Goal: Task Accomplishment & Management: Use online tool/utility

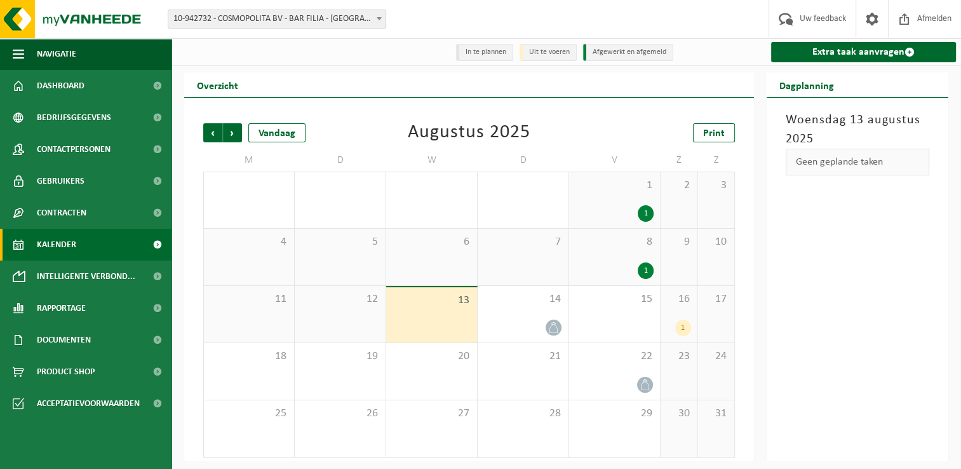
click at [70, 249] on span "Kalender" at bounding box center [56, 245] width 39 height 32
click at [534, 312] on div "14" at bounding box center [523, 314] width 91 height 57
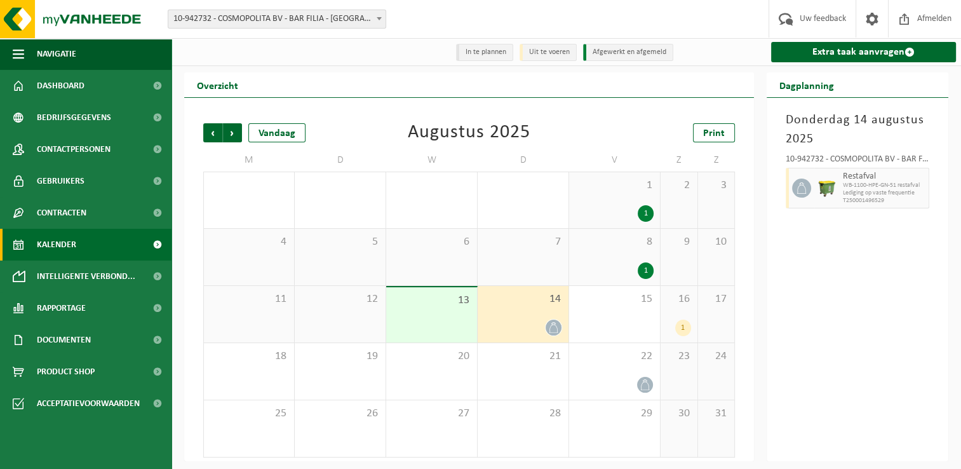
click at [680, 324] on div "1" at bounding box center [683, 327] width 16 height 17
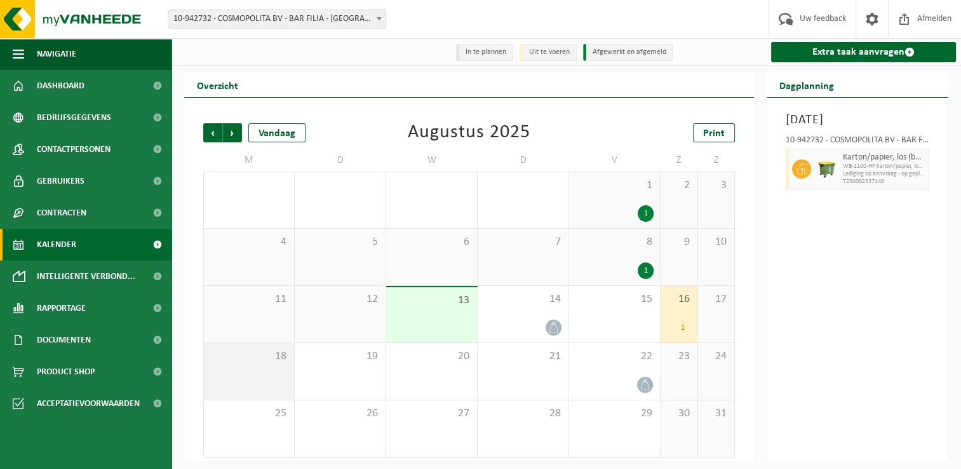
click at [262, 382] on div "18" at bounding box center [249, 371] width 90 height 57
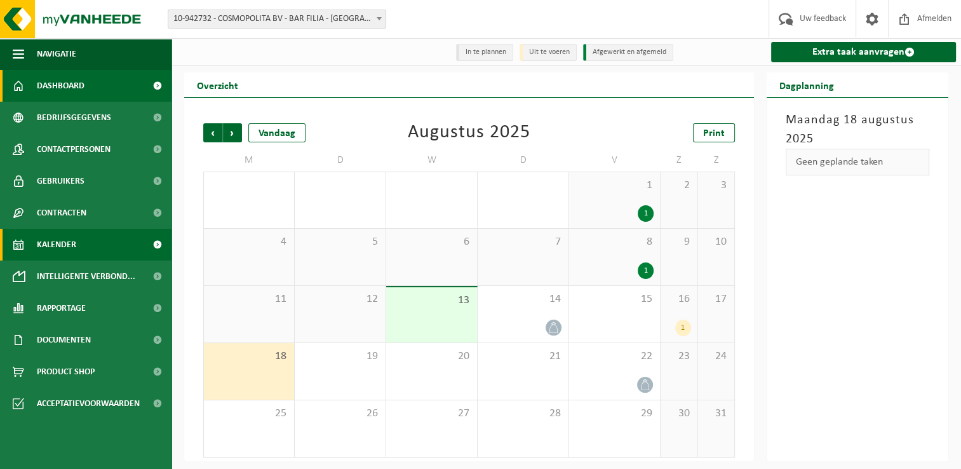
click at [56, 86] on span "Dashboard" at bounding box center [61, 86] width 48 height 32
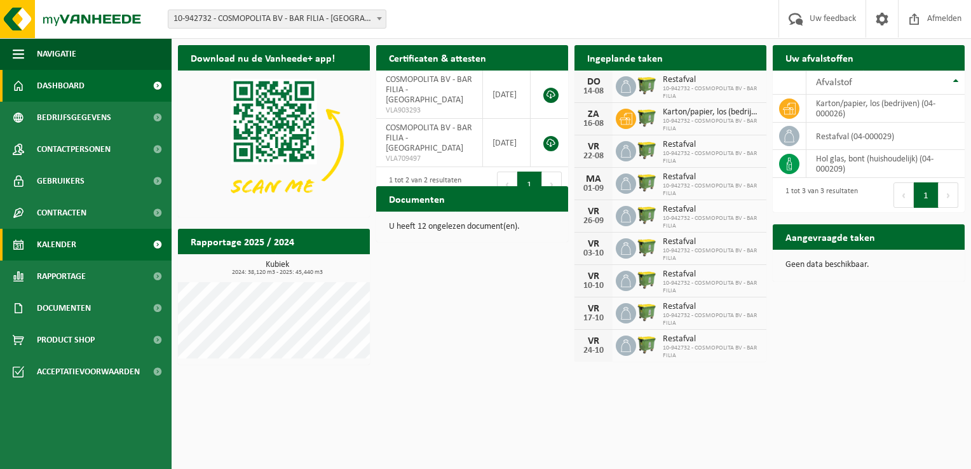
click at [57, 239] on span "Kalender" at bounding box center [56, 245] width 39 height 32
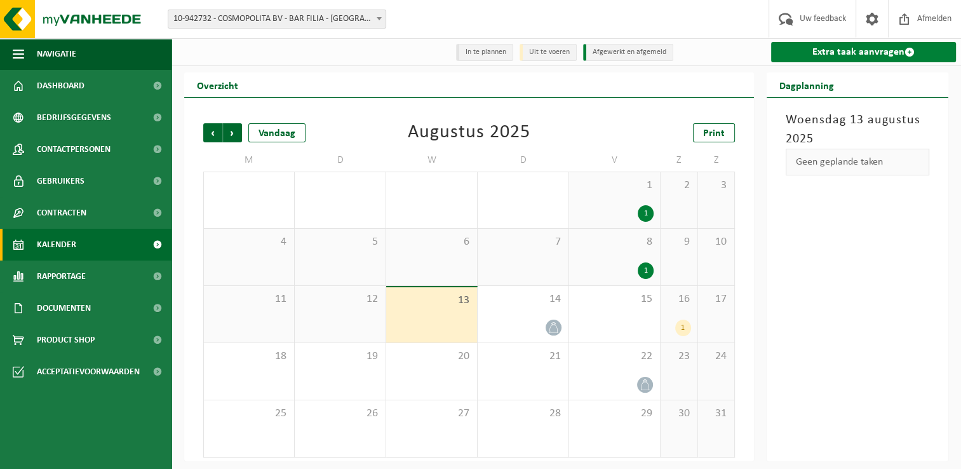
click at [810, 57] on link "Extra taak aanvragen" at bounding box center [863, 52] width 185 height 20
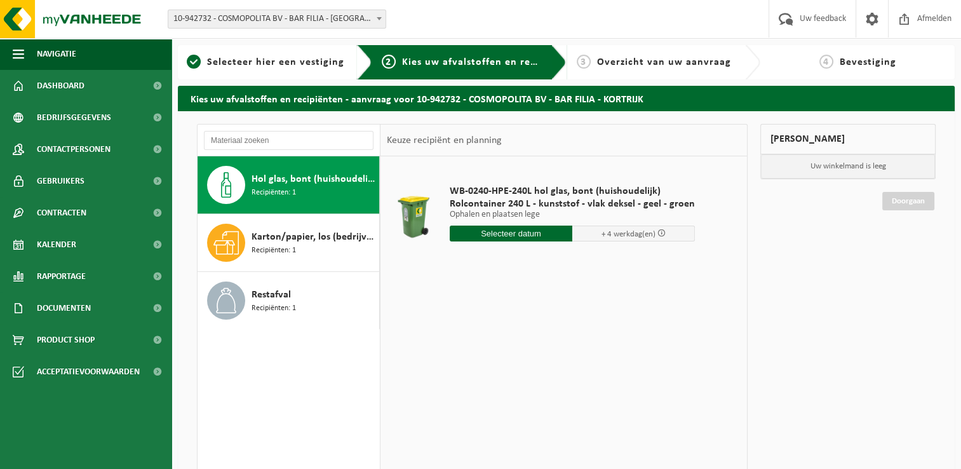
click at [523, 231] on input "text" at bounding box center [511, 233] width 123 height 16
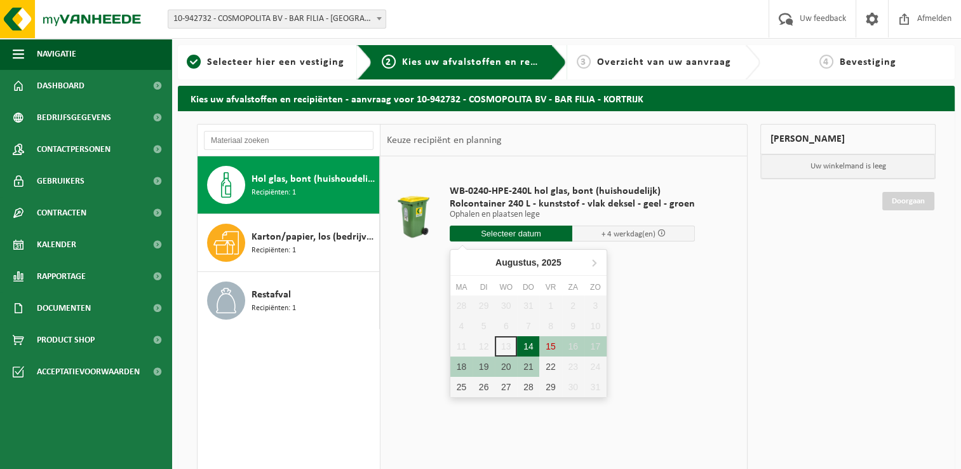
click at [521, 342] on div "14" at bounding box center [528, 346] width 22 height 20
type input "Van [DATE]"
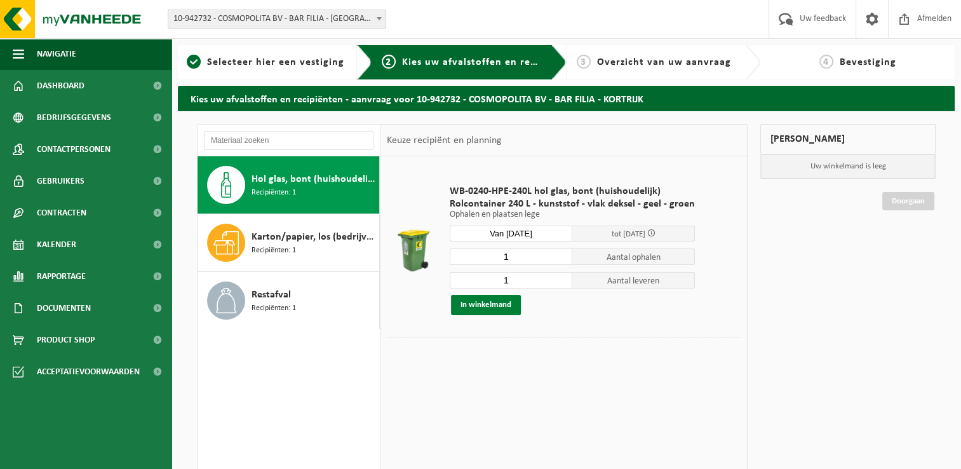
click at [490, 306] on button "In winkelmand" at bounding box center [486, 305] width 70 height 20
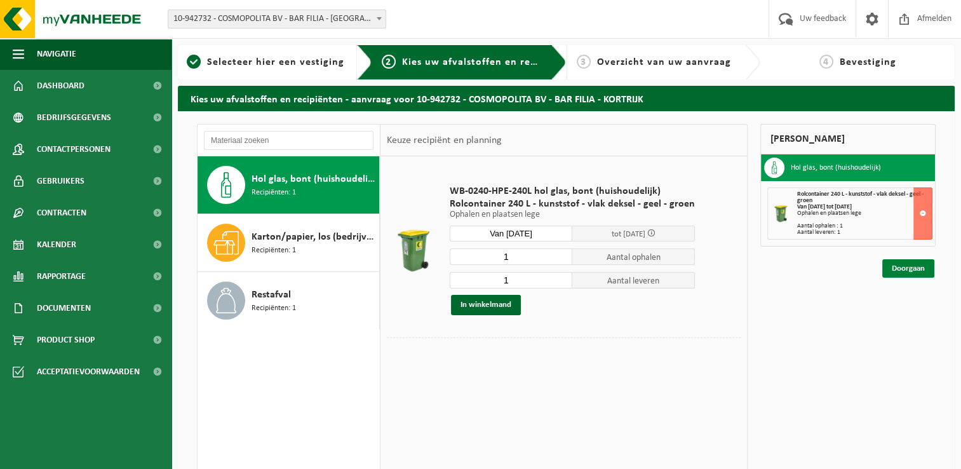
click at [896, 266] on link "Doorgaan" at bounding box center [908, 268] width 52 height 18
